Goal: Transaction & Acquisition: Purchase product/service

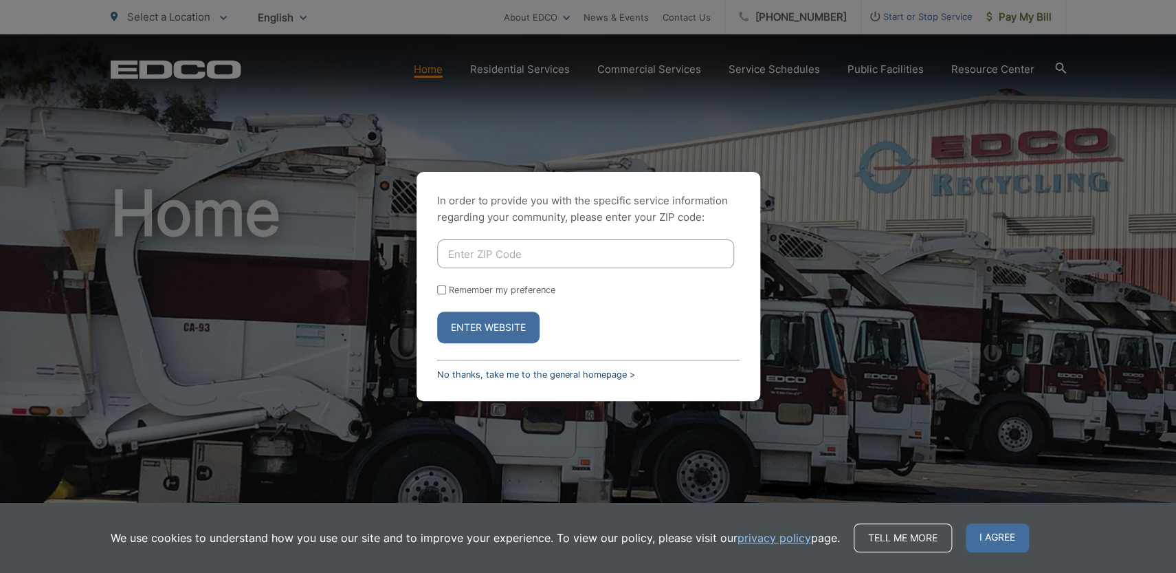
click at [498, 376] on link "No thanks, take me to the general homepage >" at bounding box center [536, 374] width 198 height 10
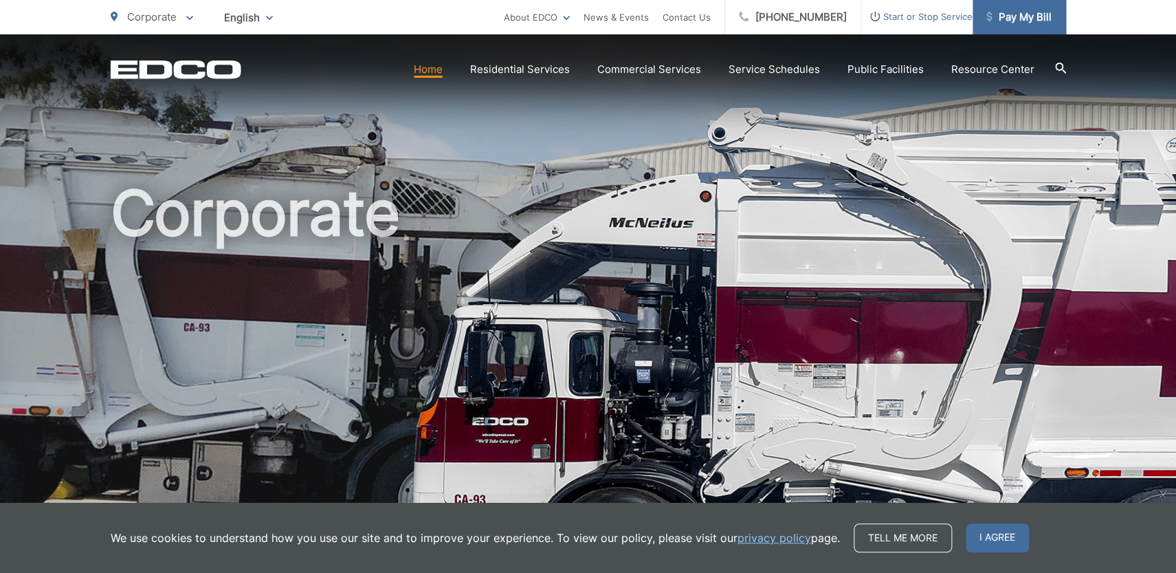
click at [1009, 23] on span "Pay My Bill" at bounding box center [1018, 17] width 65 height 16
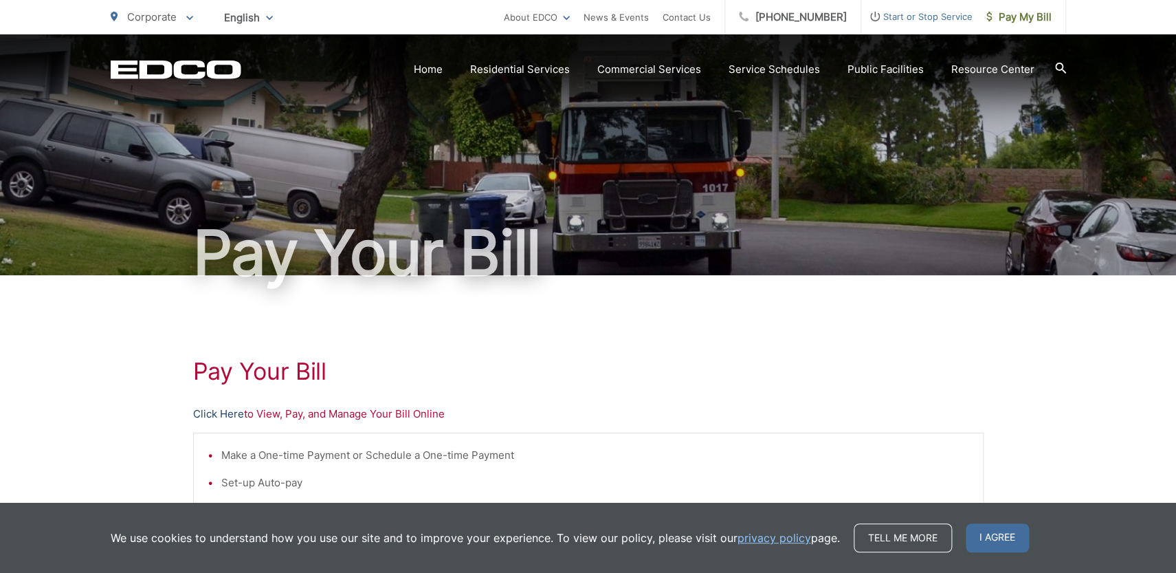
click at [228, 414] on link "Click Here" at bounding box center [218, 414] width 51 height 16
click at [229, 417] on link "Click Here" at bounding box center [218, 414] width 51 height 16
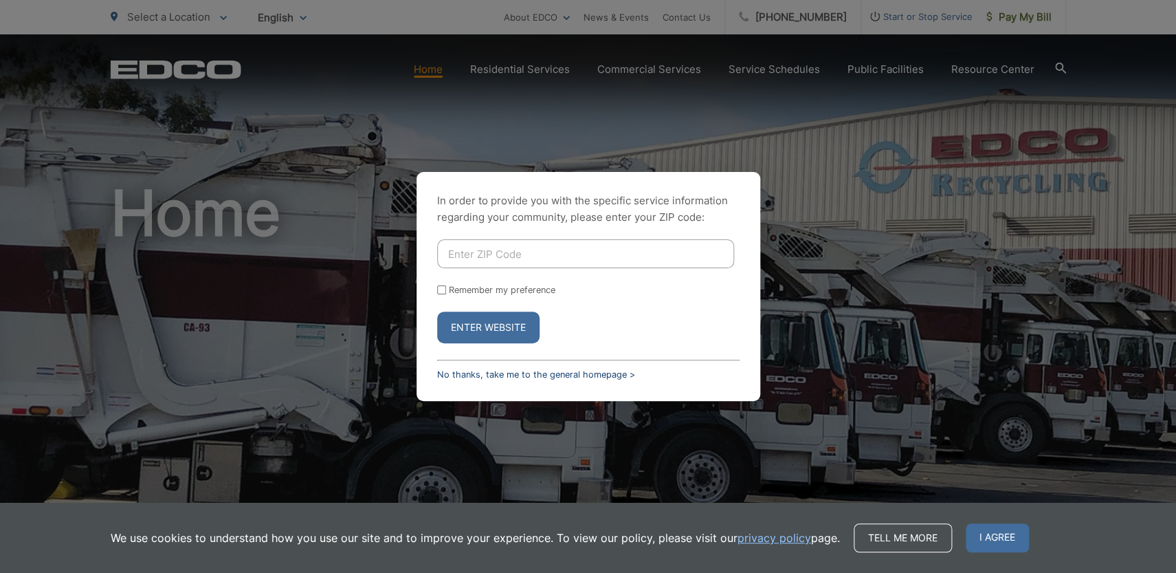
click at [552, 374] on link "No thanks, take me to the general homepage >" at bounding box center [536, 374] width 198 height 10
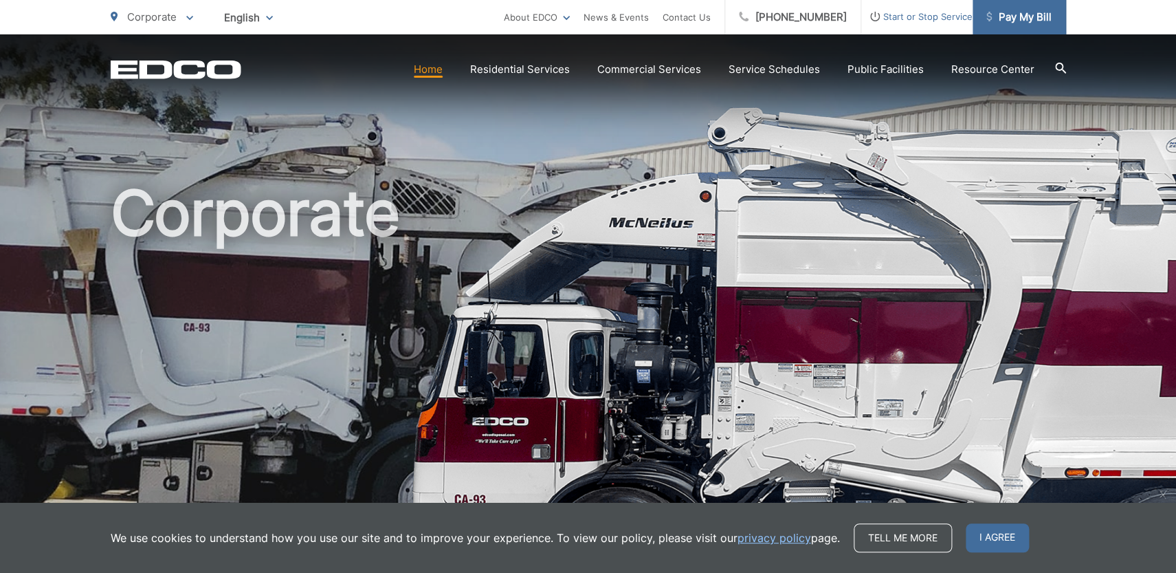
click at [1023, 17] on span "Pay My Bill" at bounding box center [1018, 17] width 65 height 16
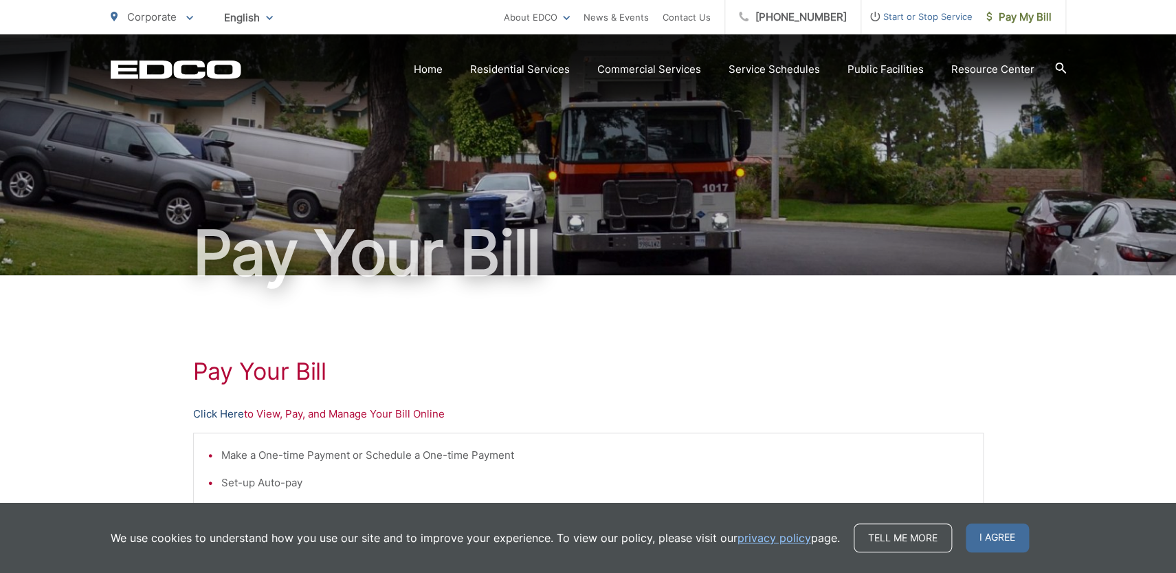
click at [214, 413] on link "Click Here" at bounding box center [218, 414] width 51 height 16
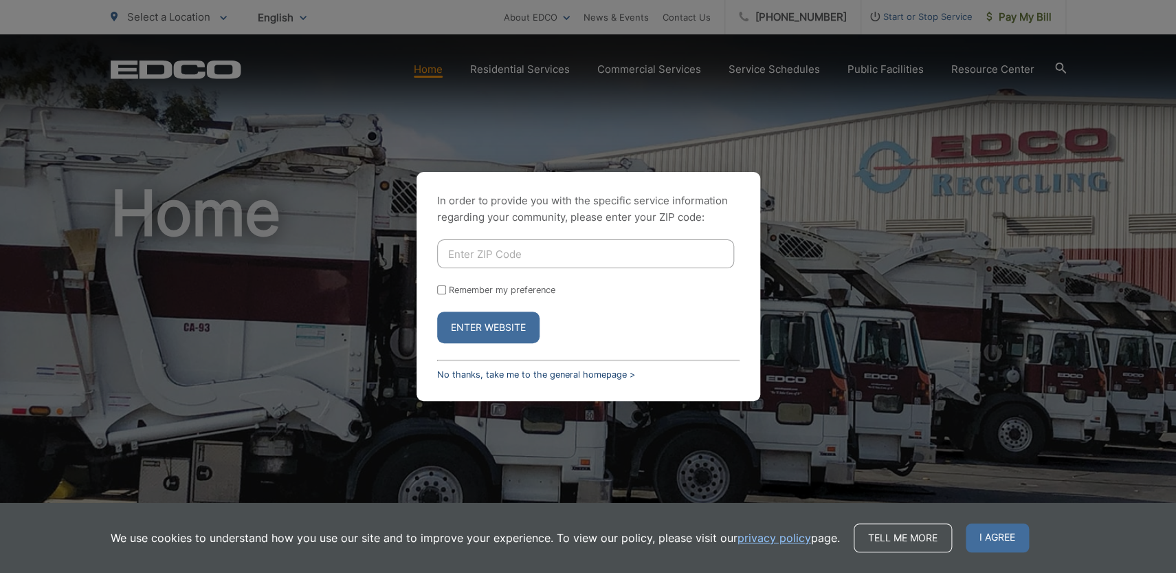
click at [577, 377] on link "No thanks, take me to the general homepage >" at bounding box center [536, 374] width 198 height 10
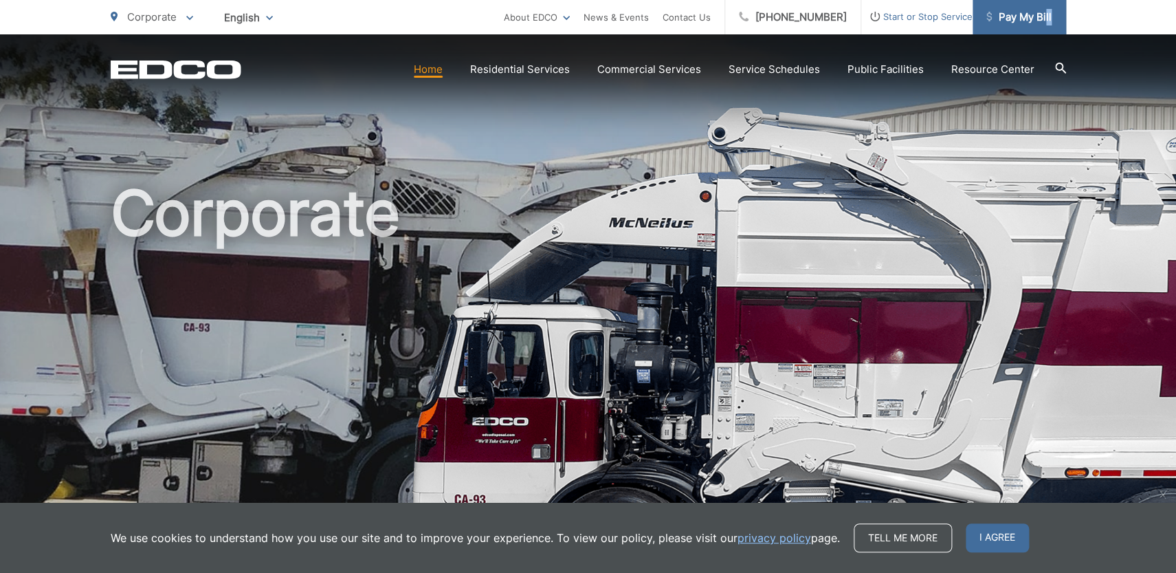
drag, startPoint x: 1037, startPoint y: 34, endPoint x: 1046, endPoint y: 21, distance: 15.3
click at [1046, 21] on div "Corporate To change your zip code, enter it below and press change. Change Take…" at bounding box center [588, 41] width 1176 height 82
click at [1014, 13] on span "Pay My Bill" at bounding box center [1018, 17] width 65 height 16
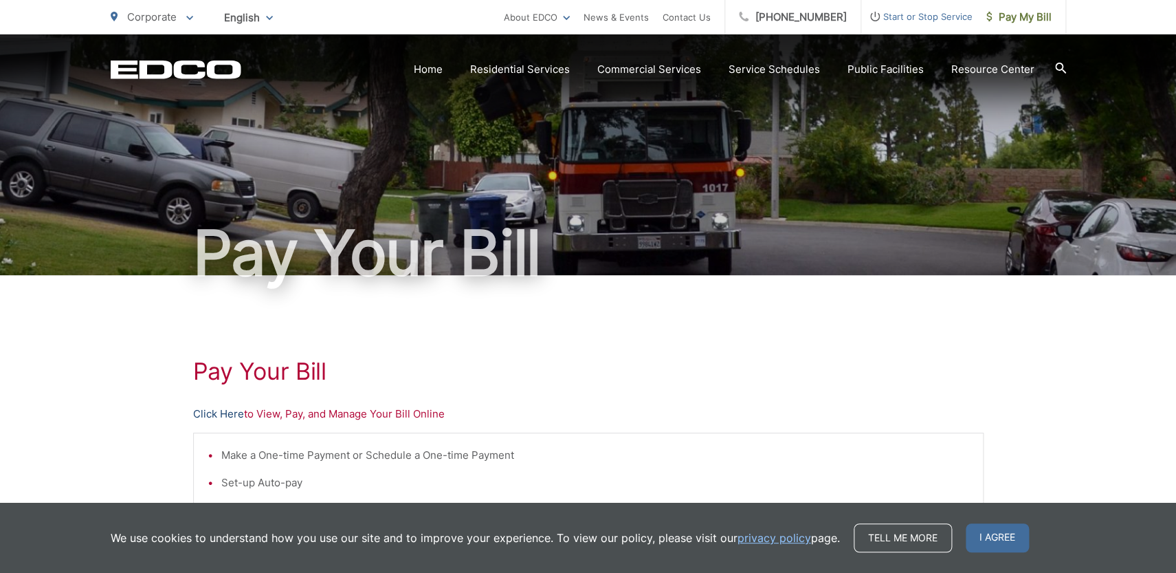
click at [236, 410] on link "Click Here" at bounding box center [218, 414] width 51 height 16
